Goal: Find contact information: Find contact information

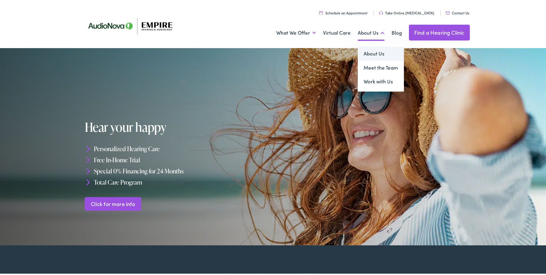
click at [367, 51] on link "About Us" at bounding box center [380, 53] width 46 height 14
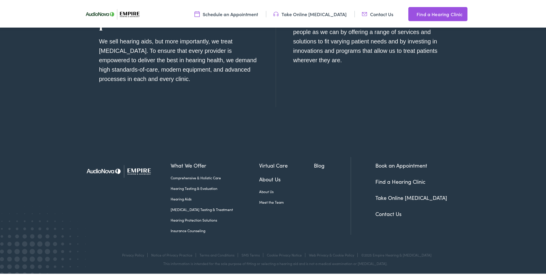
scroll to position [679, 0]
click at [387, 212] on link "Contact Us" at bounding box center [388, 212] width 26 height 7
